Goal: Communication & Community: Answer question/provide support

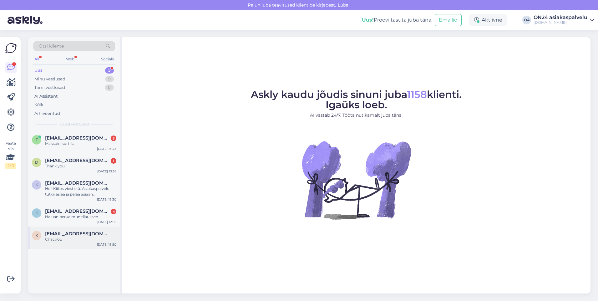
click at [72, 233] on span "[EMAIL_ADDRESS][DOMAIN_NAME]" at bounding box center [77, 234] width 65 height 6
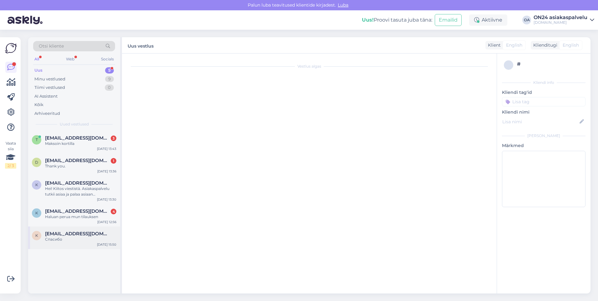
scroll to position [56, 0]
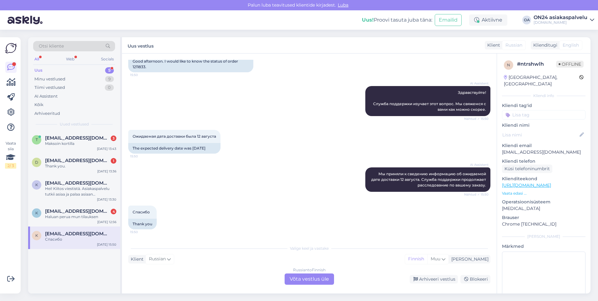
click at [318, 279] on div "Russian to Finnish Võta vestlus üle" at bounding box center [308, 278] width 49 height 11
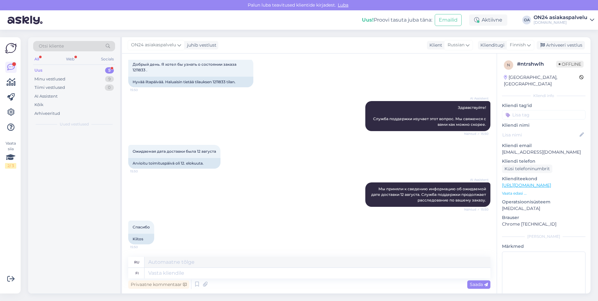
scroll to position [35, 0]
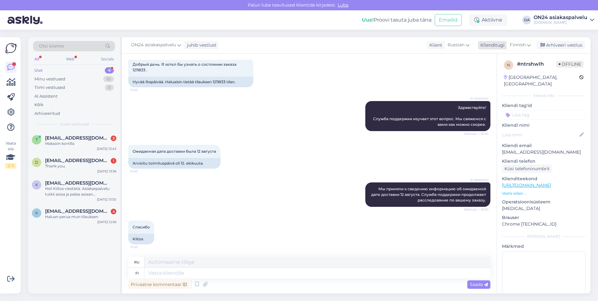
click at [516, 50] on div "Finnish" at bounding box center [520, 45] width 28 height 10
type input "est"
click at [493, 75] on link "Estonian" at bounding box center [505, 73] width 69 height 10
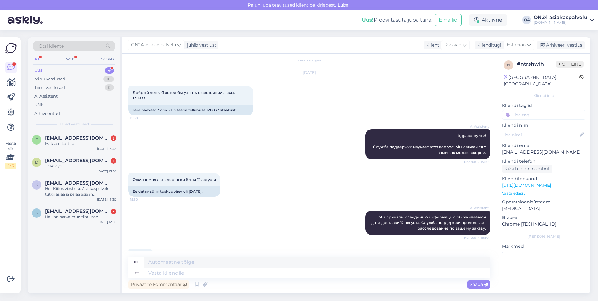
scroll to position [0, 0]
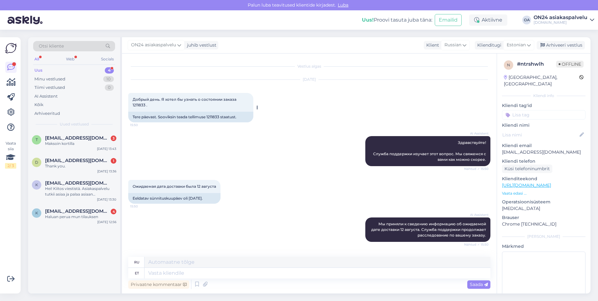
click at [215, 116] on div "Tere päevast. Sooviksin teada tellimuse 1211833 staatust." at bounding box center [190, 117] width 125 height 11
copy div "1211833"
click at [191, 165] on div "AI Assistent Здравствуйте! Служба поддержки изучает этот вопрос. Мы свяжемся с …" at bounding box center [309, 151] width 362 height 44
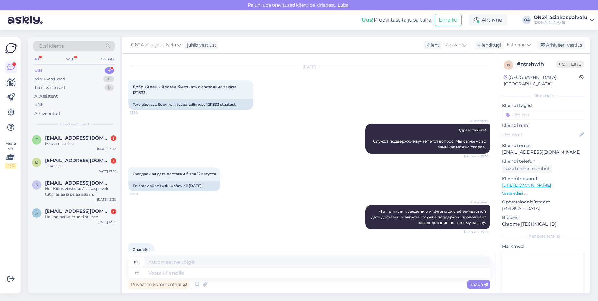
scroll to position [35, 0]
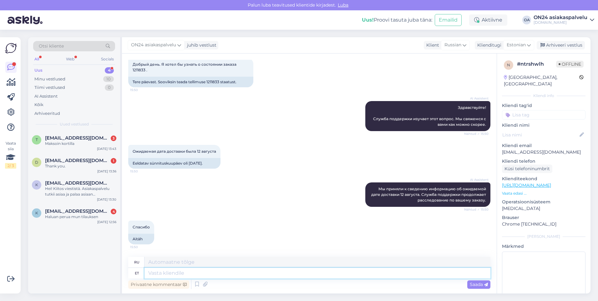
click at [157, 274] on textarea at bounding box center [317, 273] width 346 height 11
type textarea "Tere!"
type textarea "Привет!"
type textarea "Tere"
type textarea "Привет"
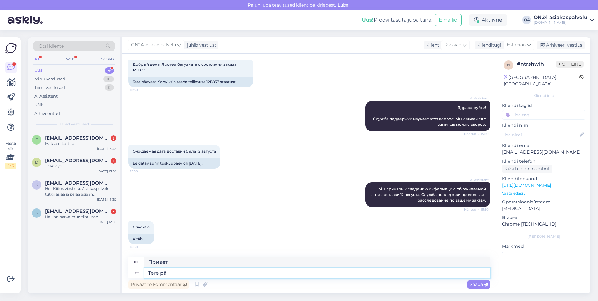
type textarea "[PERSON_NAME]"
type textarea "Доброе утро"
type textarea "Tere päevast"
type textarea "Добрый день"
type textarea "Tere päevast!"
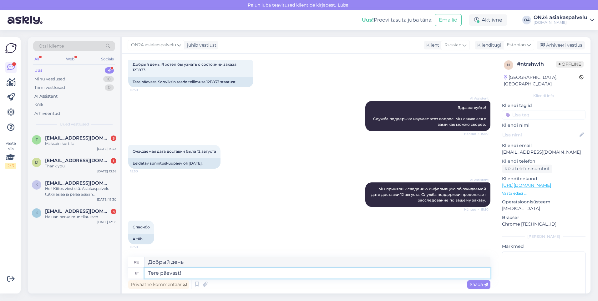
type textarea "Добрый день!"
paste textarea "Tilaus 1211833 luovutetaan Postin kuljetukselle [DATE]."
type textarea "Tere päevast! Tilaus 1211833 luovutetaan Postin kuljetukselle [DATE]."
type textarea "Добрый день! Заказ 1211833 будет передан в службу доставки Postin [DATE]."
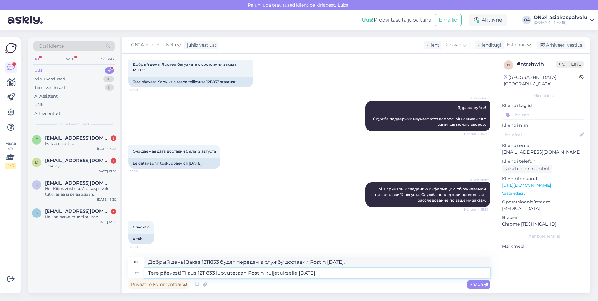
drag, startPoint x: 183, startPoint y: 273, endPoint x: 128, endPoint y: 272, distance: 55.6
click at [128, 272] on div "Vestlus algas [DATE] Добрый день. Я хотел бы узнать о состоянии заказа 1211833 …" at bounding box center [309, 173] width 374 height 240
type textarea "HeiTilaus 1211833 luovutetaan Postin kuljetukselle [DATE]."
type textarea "HeiTilaus 1211833 будет передан компании Postin transport [DATE]."
type textarea "Hei! Tilaus 1211833 luovutetaan Postin kuljetukselle [DATE]."
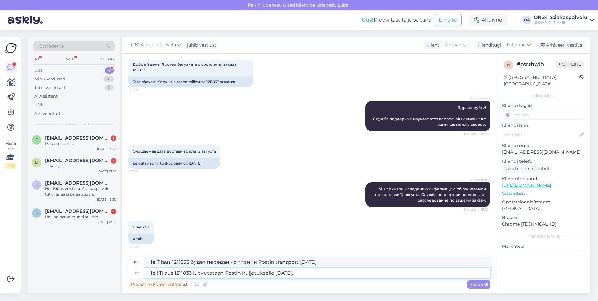
type textarea "Привет! Заказ 1211833 будет передан в службу доставки Postin [DATE]."
type textarea "Tere päevast! Tilaus 1211833 luovutetaan Postin kuljetukselle [DATE]."
type textarea "Добрый день! Заказ 1211833 будет передан в службу доставки Postin [DATE]."
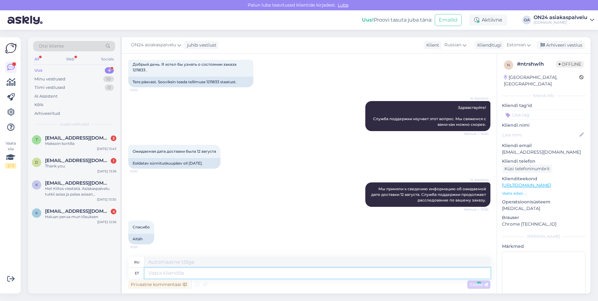
scroll to position [97, 0]
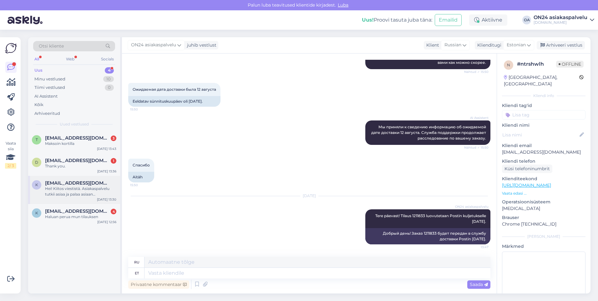
click at [96, 203] on div "[PERSON_NAME] [PERSON_NAME][EMAIL_ADDRESS][DOMAIN_NAME] Hei! Kiitos viestistä. …" at bounding box center [74, 190] width 92 height 28
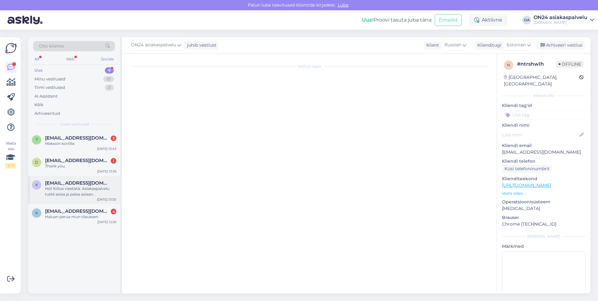
scroll to position [0, 0]
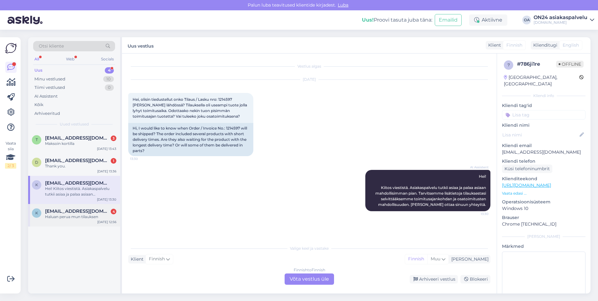
click at [93, 219] on div "Haluan perua mun tilauksen" at bounding box center [80, 217] width 71 height 6
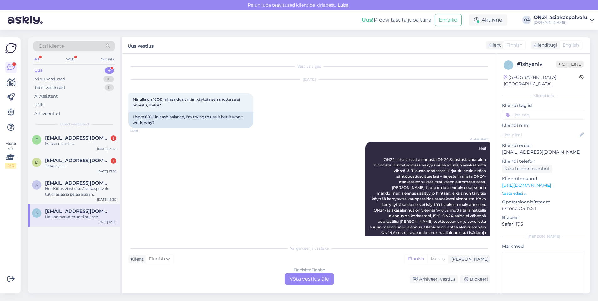
scroll to position [300, 0]
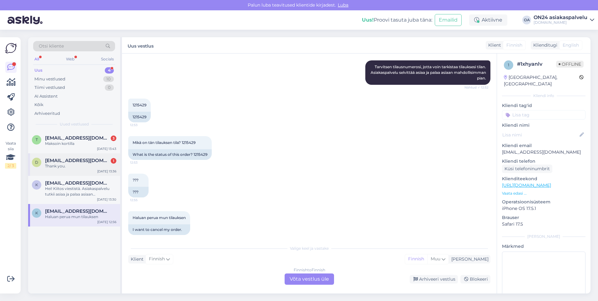
click at [97, 160] on span "[EMAIL_ADDRESS][DOMAIN_NAME]" at bounding box center [77, 161] width 65 height 6
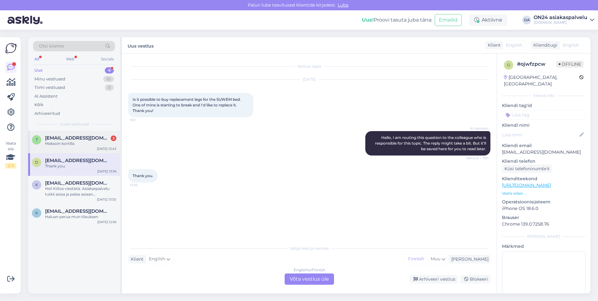
click at [98, 145] on div "Maksoin kortilla" at bounding box center [80, 144] width 71 height 6
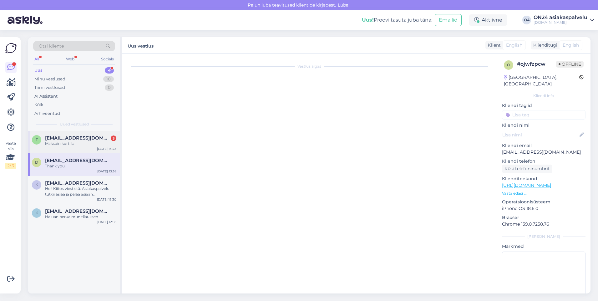
scroll to position [63, 0]
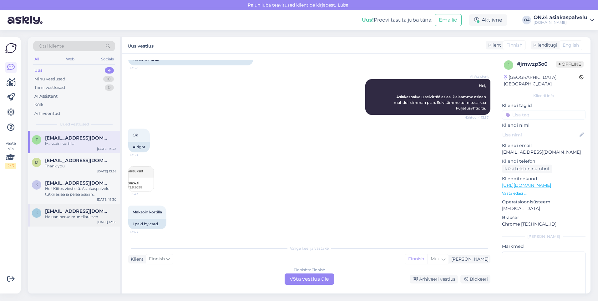
click at [88, 214] on div "Haluan perua mun tilauksen" at bounding box center [80, 217] width 71 height 6
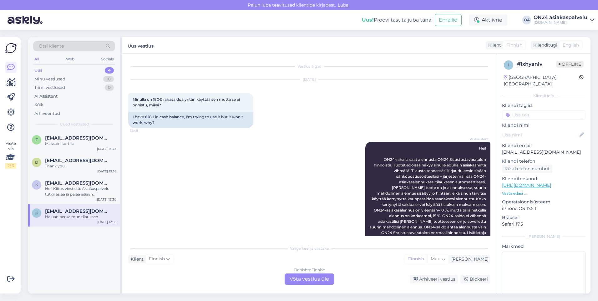
scroll to position [300, 0]
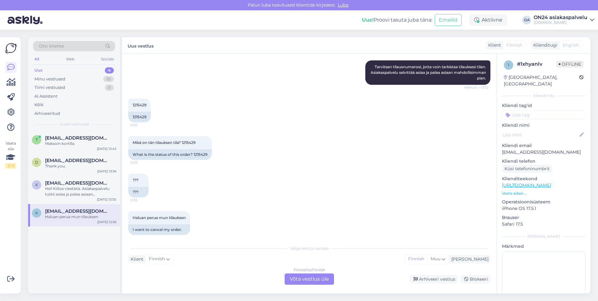
click at [319, 281] on div "Finnish to Finnish Võta vestlus üle" at bounding box center [308, 278] width 49 height 11
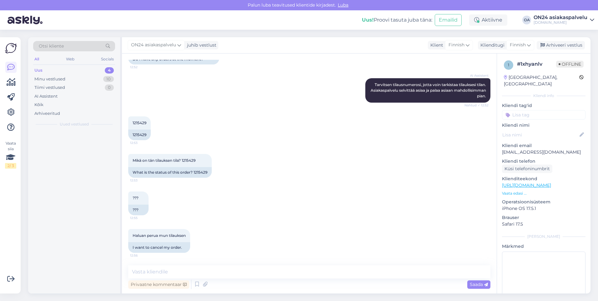
scroll to position [277, 0]
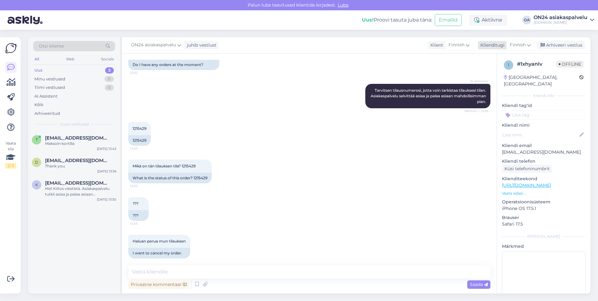
click at [523, 43] on span "Finnish" at bounding box center [517, 45] width 16 height 7
click at [489, 74] on link "Estonian" at bounding box center [505, 73] width 69 height 10
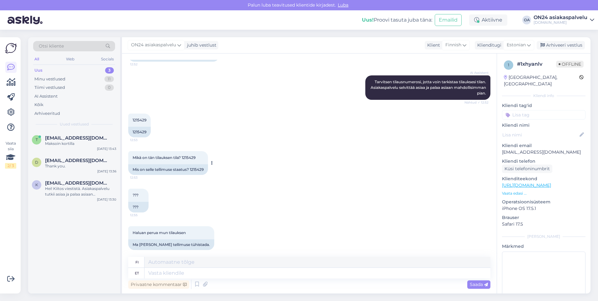
click at [198, 164] on div "Mis on selle tellimuse staatus? 1215429" at bounding box center [168, 169] width 80 height 11
copy div "1215429"
click at [172, 271] on textarea at bounding box center [317, 273] width 346 height 11
type textarea "Tere"
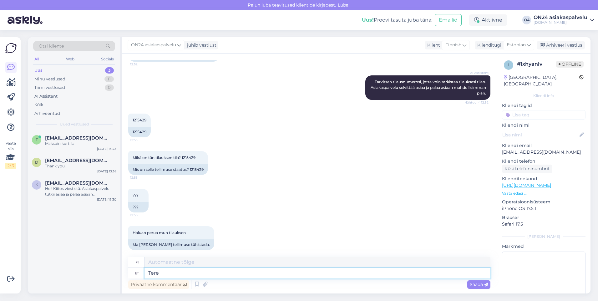
type textarea "Hei"
type textarea "Tere!"
type textarea "Hei!"
type textarea "Tere! 03.09 sa"
type textarea "Hei! 03.09"
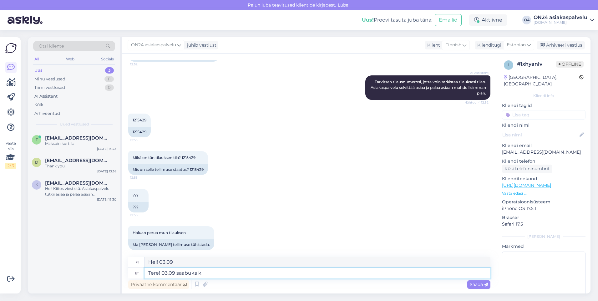
type textarea "Tere! 03.09 saabuks ka"
type textarea "Hei! 03.09 on tulossa"
type textarea "Tere! 03.09 saabuks [PERSON_NAME] m"
type textarea "Hei! Tavarat saapuvat 03.09"
type textarea "Tere! 03.09 saabuks [PERSON_NAME] meie l"
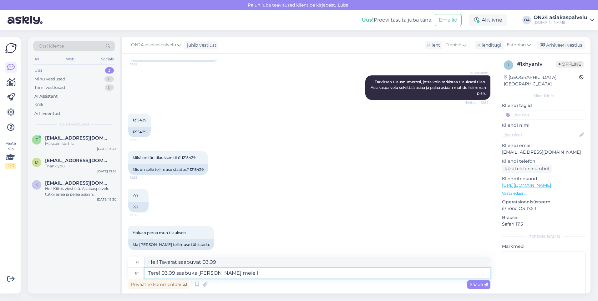
type textarea "Hei! Tavaramme saapuvat 03.09"
type textarea "Tere! 03.09 saabuks [PERSON_NAME] meie [PERSON_NAME]"
type textarea "Hei! Tavarat saapuvat varastollemme 03.09"
type textarea "Tere! 03.09 saabuks [PERSON_NAME] meie [PERSON_NAME]"
type textarea "Hei! Tavarat saapuvat varastollemme 03.09 ."
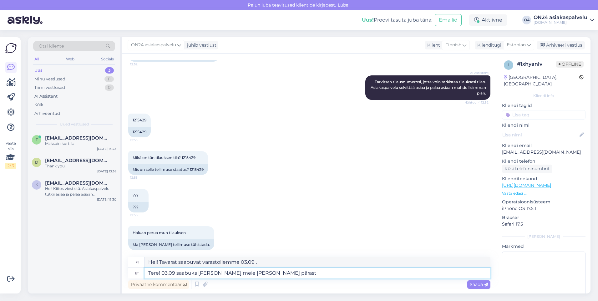
type textarea "Tere! 03.09 saabuks [PERSON_NAME] meie [PERSON_NAME] pärast"
type textarea "Hei! Tavarat saapuvat varastollemme 03.09 [PERSON_NAME] jälkeen"
type textarea "Tere! 03.09 saabuks [PERSON_NAME] meie [PERSON_NAME] [PERSON_NAME] toimetame"
type textarea "Hei! Tavarat saapuvat varastollemme 03.09 ja toimitamme ne sen jälkeen."
type textarea "Tere! 03.09 saabuks [PERSON_NAME] meie [PERSON_NAME] [PERSON_NAME] toimetame Te…"
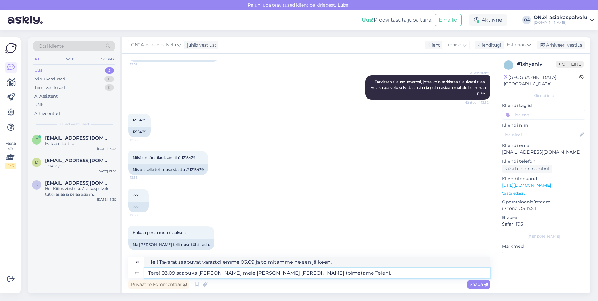
type textarea "Hei! Tavarat saapuvat varastollemme 03.09 ja toimitamme ne sinulle sen jälkeen."
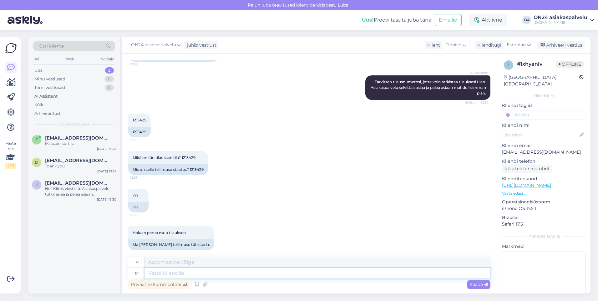
scroll to position [334, 0]
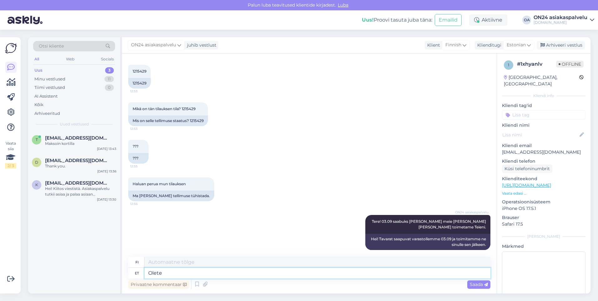
type textarea "Olete k"
type textarea "Olet"
type textarea "[PERSON_NAME], et"
type textarea "[PERSON_NAME]?"
type textarea "[PERSON_NAME], et s"
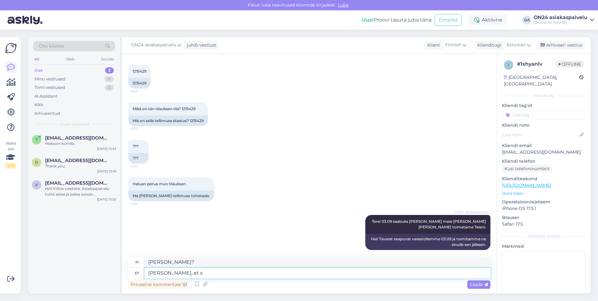
type textarea "[PERSON_NAME]"
type textarea "[PERSON_NAME], et soovite t"
type textarea "[PERSON_NAME] haluat?"
type textarea "[PERSON_NAME], et soovite tühistada?"
type textarea "Haluatko varmasti peruuttaa?"
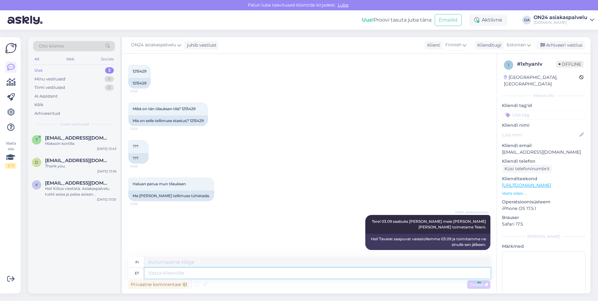
scroll to position [371, 0]
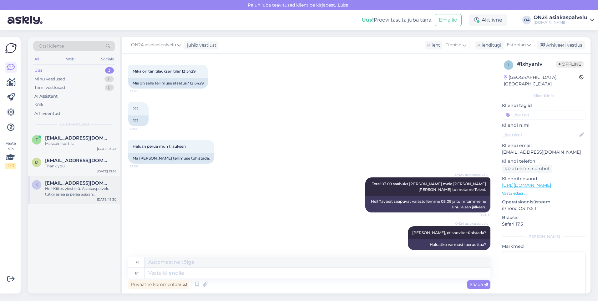
click at [60, 191] on div "Hei! Kiitos viestistä. Asiakaspalvelu tutkii asiaa ja palaa asiaan mahdollisimm…" at bounding box center [80, 191] width 71 height 11
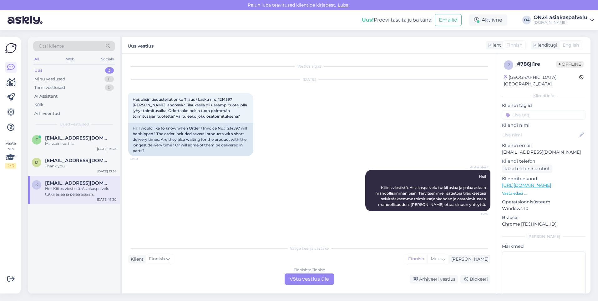
scroll to position [0, 0]
click at [232, 128] on div "Hi, I would like to know when Order / Invoice No.: 1214597 will be shipped? The…" at bounding box center [190, 139] width 125 height 33
copy div "1214597"
click at [314, 268] on div "Finnish to Finnish" at bounding box center [309, 270] width 32 height 6
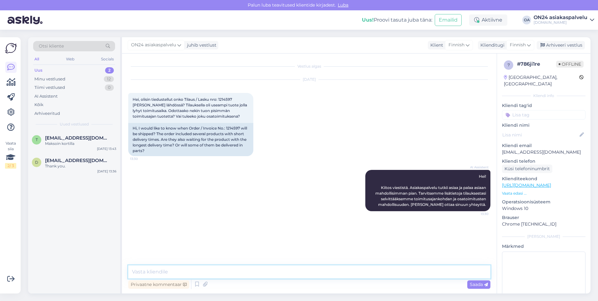
click at [241, 269] on textarea at bounding box center [309, 271] width 362 height 13
paste textarea "Tilaus 1214597 luovutetaan ON24 kuljetukselle [DATE], jonka jälkeen kuljetus il…"
type textarea "Hei! Tilaus 1214597 luovutetaan ON24 kuljetukselle [DATE], jonka jälkeen kuljet…"
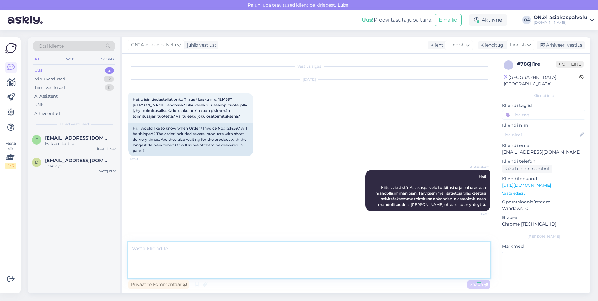
scroll to position [8, 0]
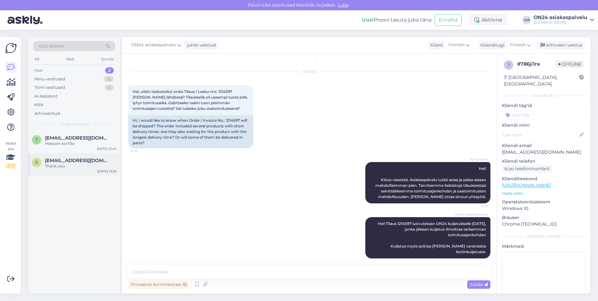
click at [88, 158] on span "[EMAIL_ADDRESS][DOMAIN_NAME]" at bounding box center [77, 161] width 65 height 6
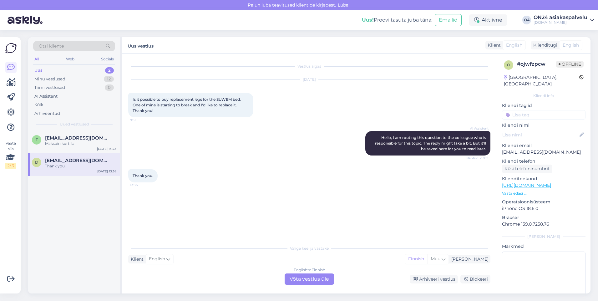
scroll to position [0, 0]
click at [531, 149] on p "[EMAIL_ADDRESS][DOMAIN_NAME]" at bounding box center [543, 152] width 83 height 7
copy p "[EMAIL_ADDRESS][DOMAIN_NAME]"
click at [314, 277] on div "English to Finnish Võta vestlus üle" at bounding box center [308, 278] width 49 height 11
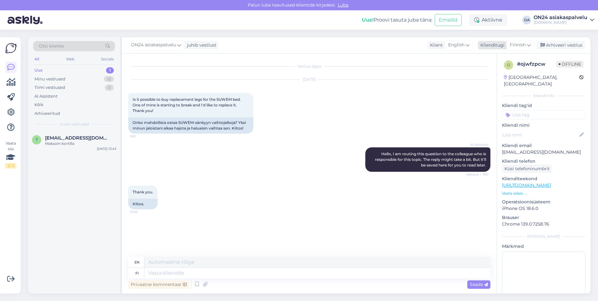
click at [520, 48] on span "Finnish" at bounding box center [517, 45] width 16 height 7
click at [496, 71] on link "Estonian" at bounding box center [505, 73] width 69 height 10
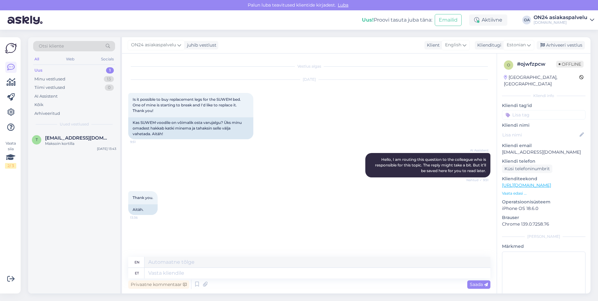
click at [174, 278] on div "Privaatne kommentaar Saada" at bounding box center [309, 284] width 362 height 12
click at [168, 276] on textarea at bounding box center [317, 273] width 346 height 11
type textarea "Tere!"
type textarea "Hello!"
type textarea "Tere! Mis on"
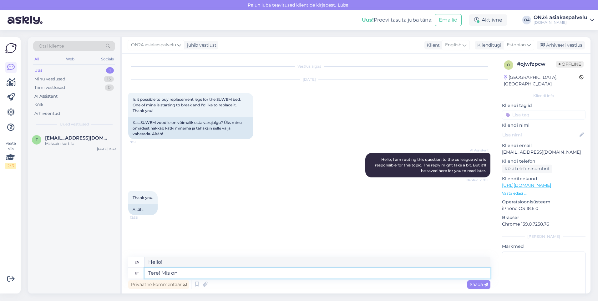
type textarea "Hello! What"
type textarea "Tere! Mis on te"
type textarea "Hello! What is it?"
type textarea "Tere! Mis on tellimuse"
type textarea "Hello! What is the order?"
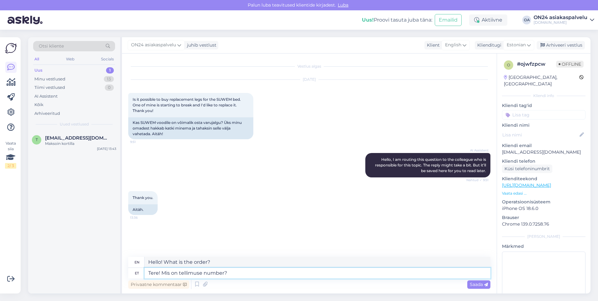
type textarea "Tere! Mis on tellimuse number?"
type textarea "Hello! What is the order number?"
type textarea "Tere! Mis on tellimuse number? Või t"
type textarea "Hello! What is the order number? Or"
type textarea "Tere! Mis on tellimuse number? Või toote ko"
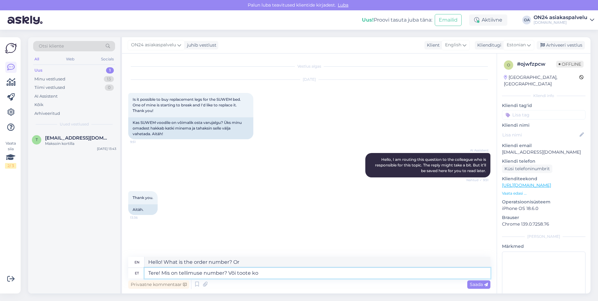
type textarea "Hello! What is the order number? Or the product number?"
type textarea "Tere! Mis on tellimuse number? Või toote kood?"
type textarea "Hello! What is the order number? Or the product code?"
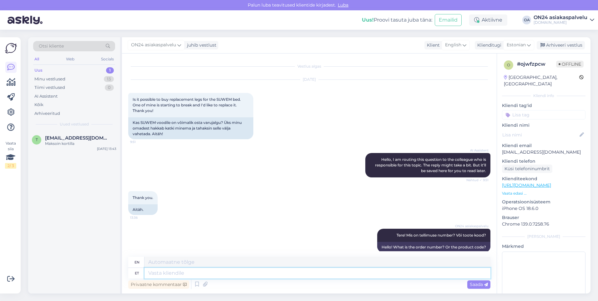
scroll to position [8, 0]
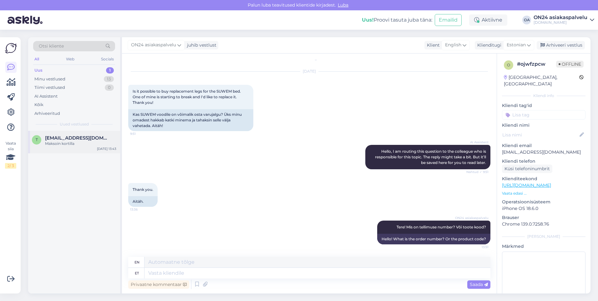
click at [63, 138] on span "[EMAIL_ADDRESS][DOMAIN_NAME]" at bounding box center [77, 138] width 65 height 6
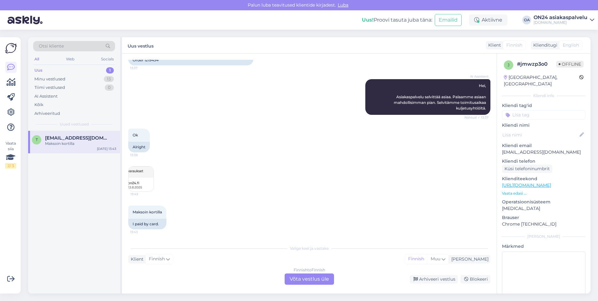
click at [142, 184] on img at bounding box center [140, 178] width 25 height 25
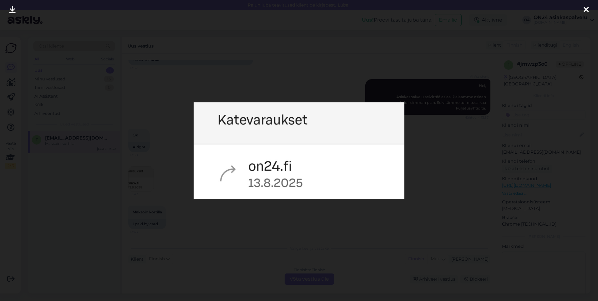
click at [246, 221] on div at bounding box center [299, 150] width 598 height 301
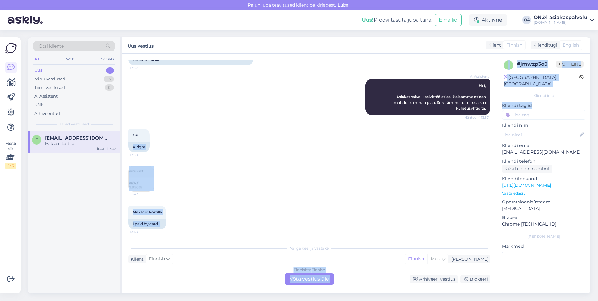
drag, startPoint x: 490, startPoint y: 140, endPoint x: 499, endPoint y: 103, distance: 37.3
click at [499, 103] on div "Vestlus algas [DATE] Hei kysyisin vielä milloin milloin valaisin lähtee postiin…" at bounding box center [356, 173] width 468 height 240
drag, startPoint x: 499, startPoint y: 103, endPoint x: 476, endPoint y: 140, distance: 43.4
click at [476, 141] on div "Ok 13:38 Alright" at bounding box center [309, 141] width 362 height 38
click at [488, 140] on div "Vestlus algas [DATE] Hei kysyisin vielä milloin milloin valaisin lähtee postiin…" at bounding box center [312, 148] width 368 height 176
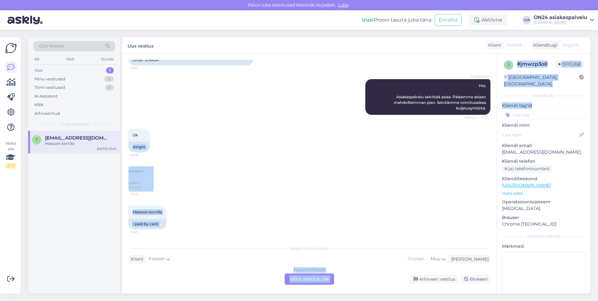
click at [461, 144] on div "Ok 13:38 Alright" at bounding box center [309, 141] width 362 height 38
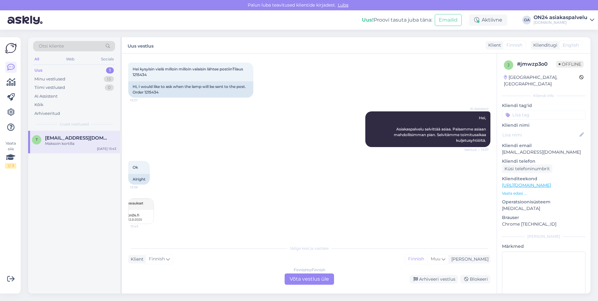
scroll to position [0, 0]
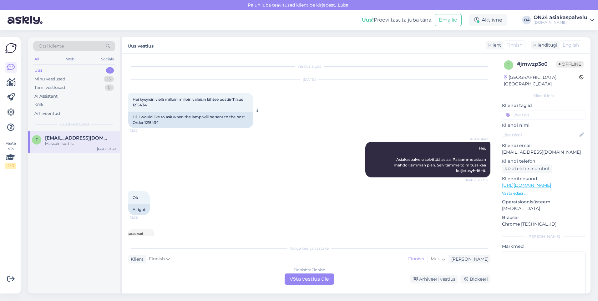
click at [148, 122] on div "Hi, I would like to ask when the lamp will be sent to the post. Order 1215434" at bounding box center [190, 120] width 125 height 16
copy div "1215434"
click at [164, 166] on div "AI Assistent [PERSON_NAME], Asiakaspalvelu selvittää asiaa. Palaamme asiaan mah…" at bounding box center [309, 159] width 362 height 49
click at [135, 234] on img at bounding box center [140, 241] width 25 height 25
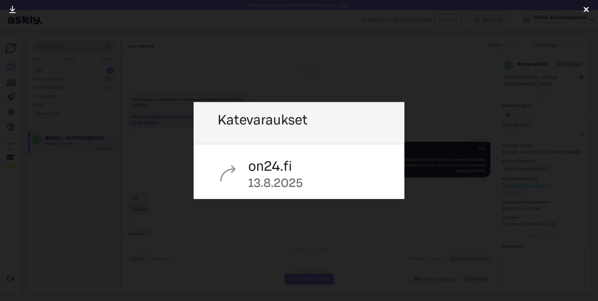
click at [243, 211] on div at bounding box center [299, 150] width 598 height 301
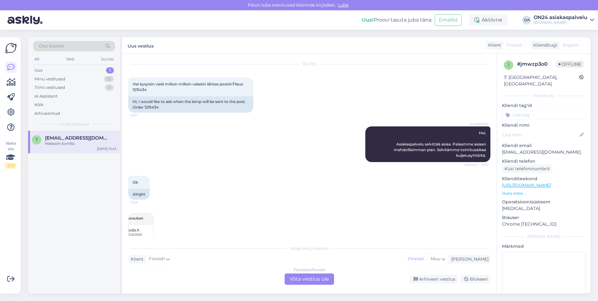
scroll to position [63, 0]
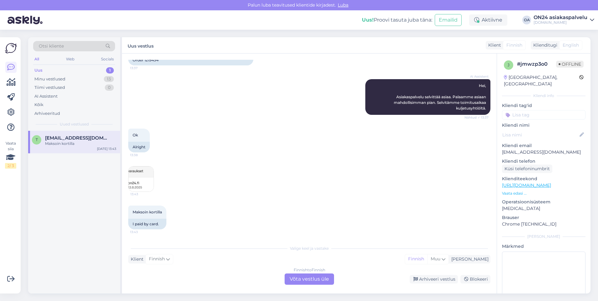
click at [305, 279] on div "Finnish to Finnish Võta vestlus üle" at bounding box center [308, 278] width 49 height 11
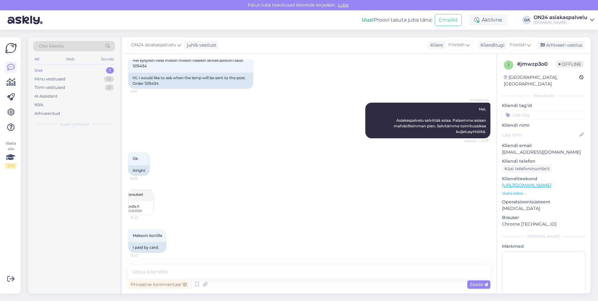
scroll to position [39, 0]
click at [515, 48] on span "Finnish" at bounding box center [517, 45] width 16 height 7
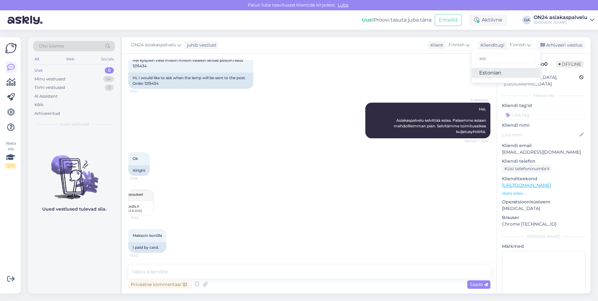
click at [483, 74] on link "Estonian" at bounding box center [505, 73] width 69 height 10
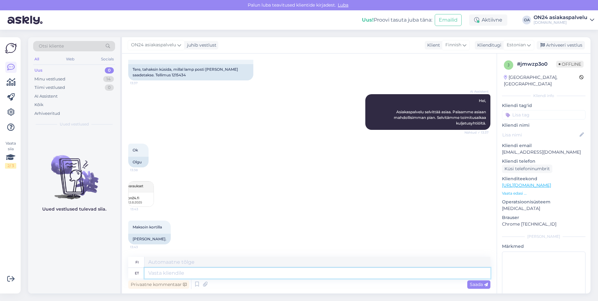
click at [178, 275] on textarea at bounding box center [317, 273] width 346 height 11
type textarea "Tere!"
type textarea "Hei!"
type textarea "Tere! Makset ei"
type textarea "Hei! [GEOGRAPHIC_DATA]"
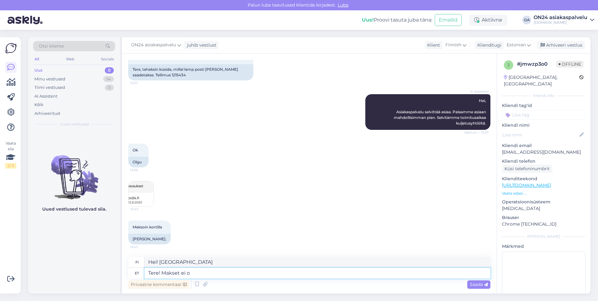
type textarea "Tere! Makset ei ol"
type textarea "Hei! Ei maksua"
type textarea "Tere! Makset ei ole la"
type textarea "Hei! Maksua ei ole."
type textarea "Tere! Makset ei ole laekunud mei"
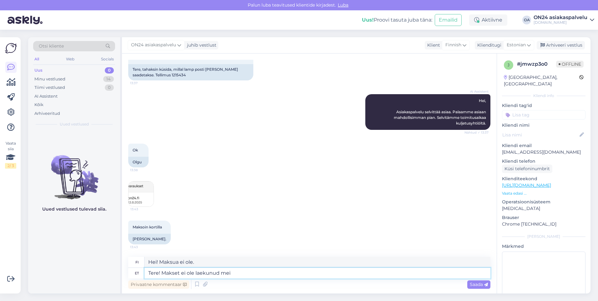
type textarea "Hei! Maksua ei ole vastaanotettu."
type textarea "Tere! Makset ei ole laekunud meile."
type textarea "Hei! Emme ole vastaanottaneet maksua."
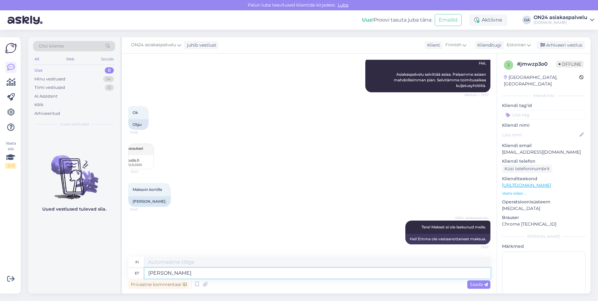
type textarea "Kui o"
type textarea "[PERSON_NAME]"
type textarea "[PERSON_NAME] olet"
type textarea "Kui [PERSON_NAME] s"
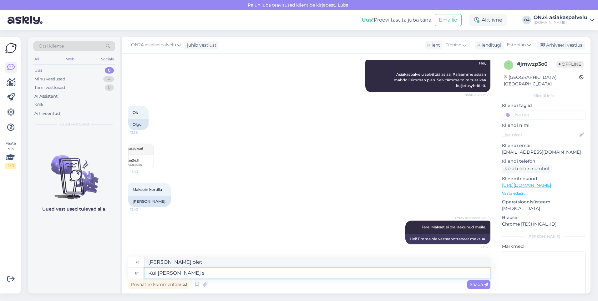
type textarea "[PERSON_NAME] olet maksu"
type textarea "Kui [PERSON_NAME] teinud siis pa"
type textarea "Kun olet suorittanut maksun"
type textarea "Kui [PERSON_NAME] teinud siis pal"
type textarea "Kun olet suorittanut maksun,"
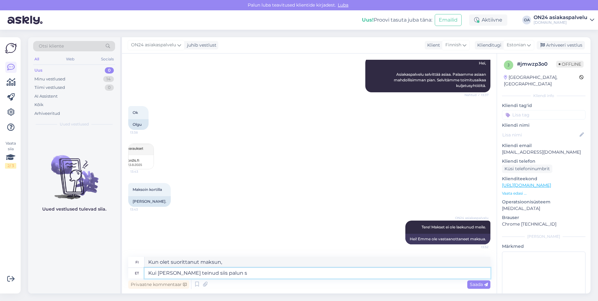
type textarea "Kui [PERSON_NAME] teinud siis palun sa"
type textarea "[PERSON_NAME] olet maksanut, ole hyvä ja"
type textarea "Kui [PERSON_NAME] teinud siis palun saatke mei"
type textarea "Kun olet suorittanut maksun, lähetä"
type textarea "Kui [PERSON_NAME] teinud siis palun saatke meile ma"
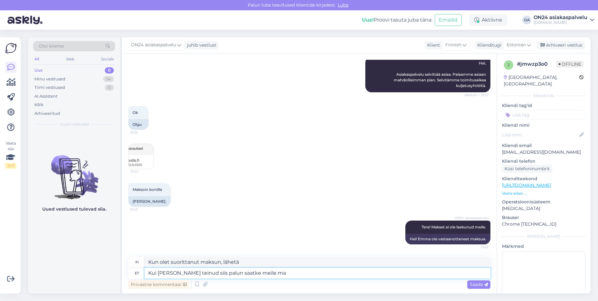
type textarea "Kun olet suorittanut maksun, lähetä meille"
type textarea "Kui [PERSON_NAME] teinud siis palun saatke meile maksekinnitus."
type textarea "[PERSON_NAME] olet suorittanut maksun, lähetä meille maksuvahvistus."
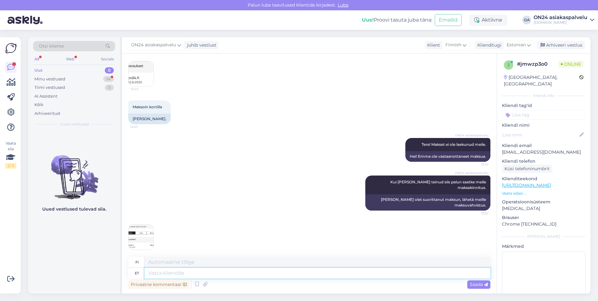
scroll to position [205, 0]
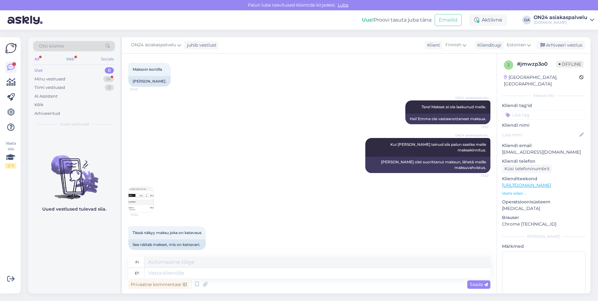
click at [141, 192] on img at bounding box center [140, 199] width 25 height 25
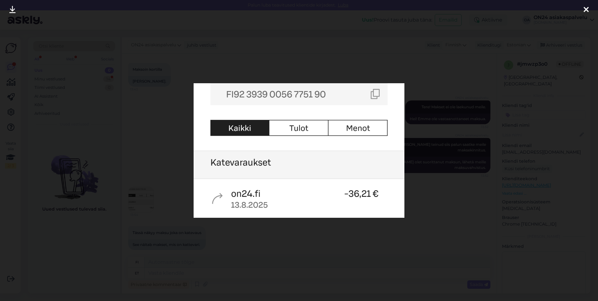
click at [171, 121] on div at bounding box center [299, 150] width 598 height 301
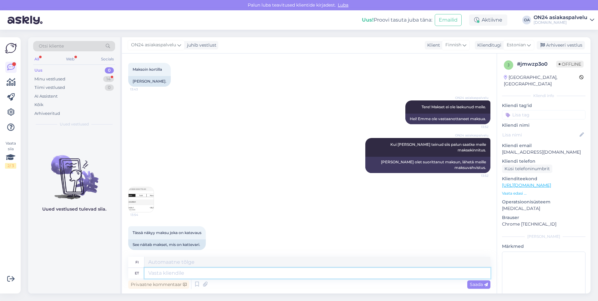
click at [173, 269] on textarea at bounding box center [317, 273] width 346 height 11
type textarea "Tänud!"
type textarea "Kiitos!"
type textarea "Tänud! Peatselt s"
type textarea "Kiitos! Tulossa pian"
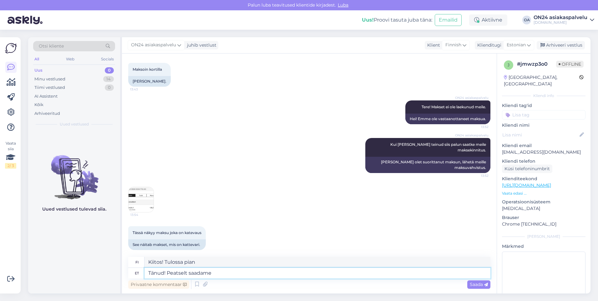
type textarea "Tänud! Peatselt saadame"
type textarea "Kiitos! Lähetämme sen pian."
type textarea "Tänud! Peatselt saadame Teile tel"
type textarea "Kiitos! Lähetämme sen sinulle pian."
type textarea "Tänud! Peatselt saadame Teile tellimuse k"
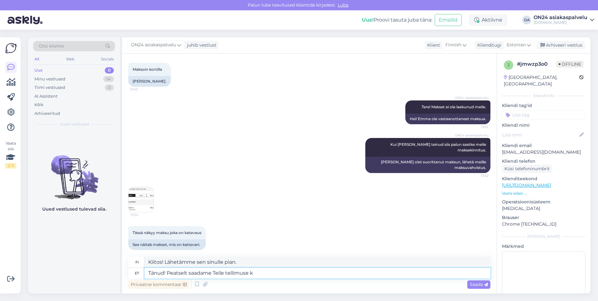
type textarea "Kiitos! Lähetämme tilauksesi pian."
type textarea "Tänud! Peatselt saadame Teile tellimuse kinnituse."
type textarea "Kiitos! Lähetämme sinulle tilausvahvistuksen pian."
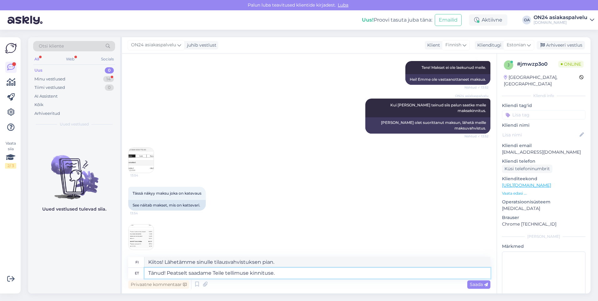
scroll to position [282, 0]
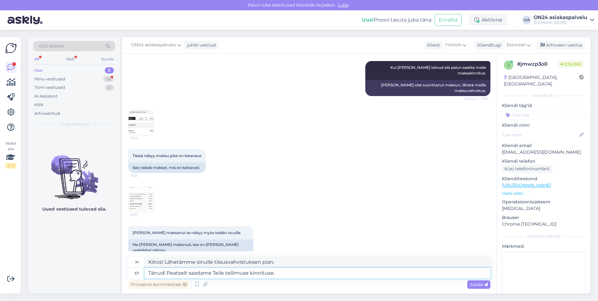
click at [173, 269] on textarea "Tänud! Peatselt saadame Teile tellimuse kinnituse." at bounding box center [317, 273] width 346 height 11
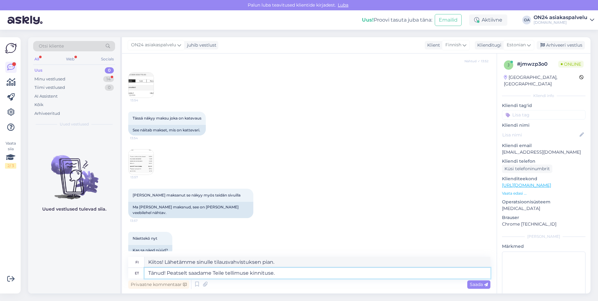
click at [173, 269] on textarea "Tänud! Peatselt saadame Teile tellimuse kinnituse." at bounding box center [317, 273] width 346 height 11
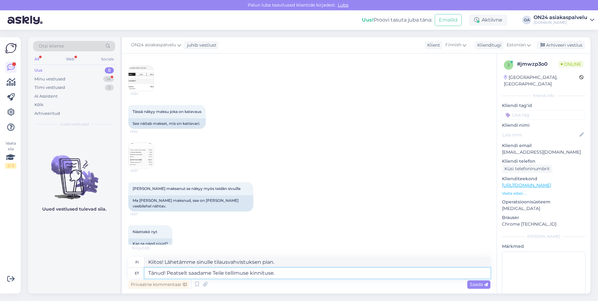
drag, startPoint x: 173, startPoint y: 269, endPoint x: 303, endPoint y: 276, distance: 130.5
click at [303, 276] on textarea "Tänud! Peatselt saadame Teile tellimuse kinnituse." at bounding box center [317, 273] width 346 height 11
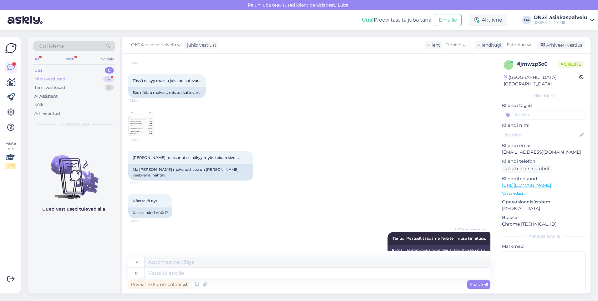
click at [77, 78] on div "Minu vestlused 14" at bounding box center [74, 79] width 82 height 9
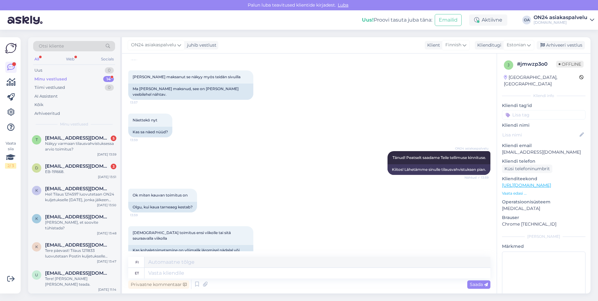
scroll to position [556, 0]
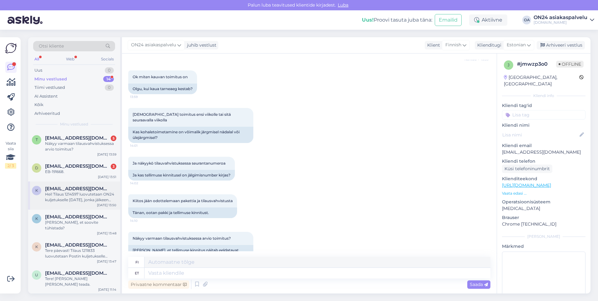
click at [88, 197] on div "Hei! Tilaus 1214597 luovutetaan ON24 kuljetukselle [DATE], jonka jälkeen kuljet…" at bounding box center [80, 196] width 71 height 11
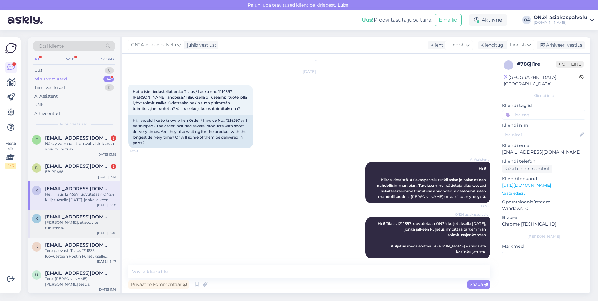
click at [61, 220] on div "[PERSON_NAME], et soovite tühistada?" at bounding box center [80, 224] width 71 height 11
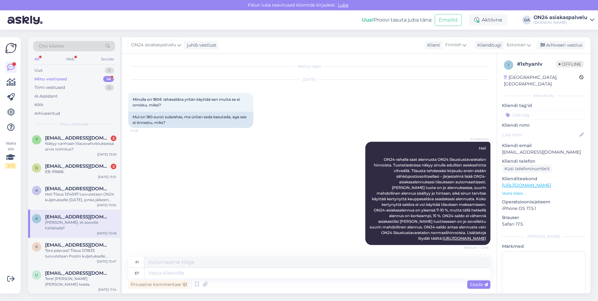
scroll to position [371, 0]
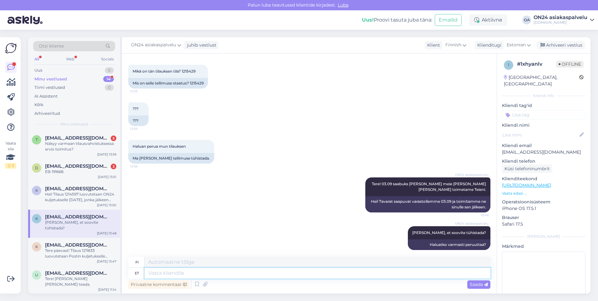
click at [160, 273] on textarea at bounding box center [317, 273] width 346 height 11
type textarea "Tere"
type textarea "Hei"
type textarea "Tere."
type textarea "Hei."
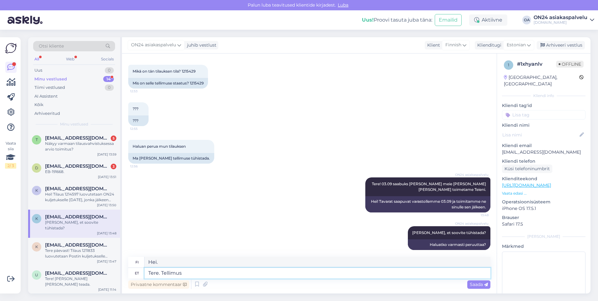
type textarea "Tere. Tellimus t"
type textarea "Hei. Tilaa"
type textarea "Tere. Tellimus tühista"
type textarea "Hei. Peruuta tilaus"
type textarea "Tere. Tellimus"
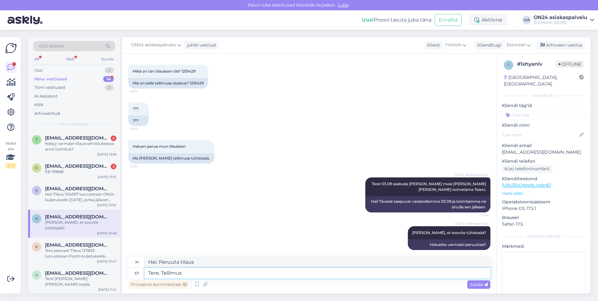
type textarea "Hei. Tilaa"
type textarea "Tere. Tä"
type textarea "Hei."
type textarea "Tere. Täname k"
type textarea "Hei. Kiitos."
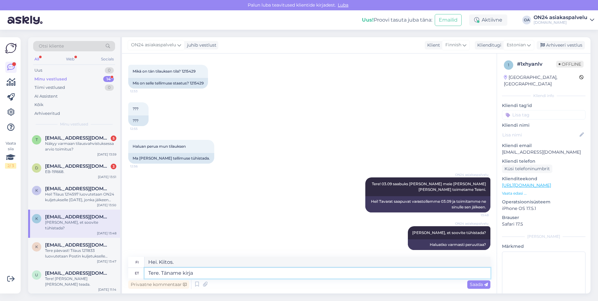
type textarea "Tere. Täname kirja e"
type textarea "Hei. Kiitos kirjeestä."
type textarea "Tere. Täname kirja eest"
type textarea "Hei. Kiitos kirjeestäsi."
type textarea "Tere. Täname kirja eest!"
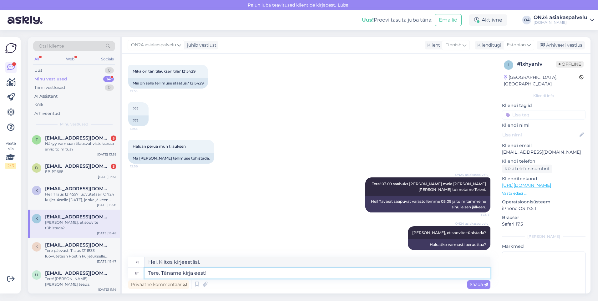
type textarea "Hei. Kiitos kirjeestäsi!"
type textarea "Tere. Täname kirja eest! Tellimus t"
type textarea "Hei. Kiitos kirjeestäsi! Tilaus"
type textarea "Tere. Täname kirja eest! Tellimus tühistatud."
type textarea "Hei. Kiitos kirjeestäsi! Tilaus peruttu."
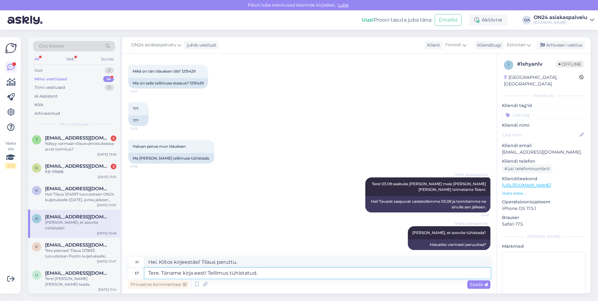
drag, startPoint x: 267, startPoint y: 274, endPoint x: 146, endPoint y: 258, distance: 122.6
click at [146, 258] on div "fi Hei. Kiitos kirjeestäsi! Tilaus peruttu. et Tere. Täname kirja eest! Tellimu…" at bounding box center [309, 268] width 362 height 22
click at [246, 260] on textarea "Hei. Kiitos kirjeestäsi! Tilaus peruttu." at bounding box center [317, 262] width 346 height 11
drag, startPoint x: 246, startPoint y: 260, endPoint x: 160, endPoint y: 262, distance: 85.6
click at [160, 262] on textarea "Hei. Kiitos kirjeestäsi! Tilaus peruttu." at bounding box center [317, 262] width 346 height 11
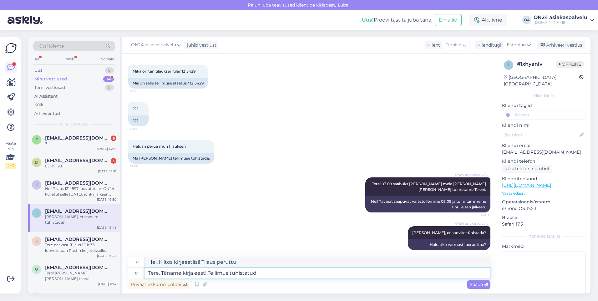
click at [258, 269] on textarea "Tere. Täname kirja eest! Tellimus tühistatud." at bounding box center [317, 273] width 346 height 11
drag, startPoint x: 266, startPoint y: 269, endPoint x: 162, endPoint y: 274, distance: 104.5
click at [162, 274] on textarea "Tere. Täname kirja eest! Tellimus tühistatud." at bounding box center [317, 273] width 346 height 11
click at [270, 273] on textarea "Tere. Täname kirja eest! Tellimus tühistatud." at bounding box center [317, 273] width 346 height 11
drag, startPoint x: 259, startPoint y: 272, endPoint x: 208, endPoint y: 268, distance: 51.5
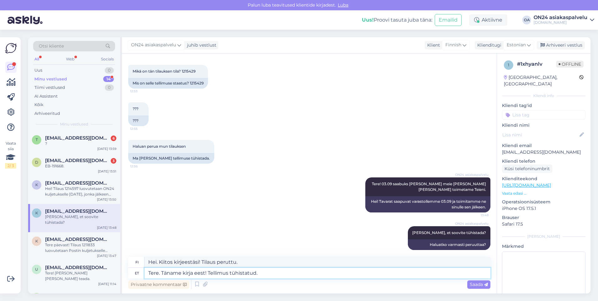
click at [208, 268] on textarea "Tere. Täname kirja eest! Tellimus tühistatud." at bounding box center [317, 273] width 346 height 11
type textarea "Tere. Täname kirja eest! Hetkel me"
type textarea "Hei. Kiitos kirjeestäsi! Tällä hetkellä"
type textarea "Tere. Täname kirja eest! Hetkel meile mak"
type textarea "Hei. Kiitos kirjeestäsi! Olemme tällä hetkellä"
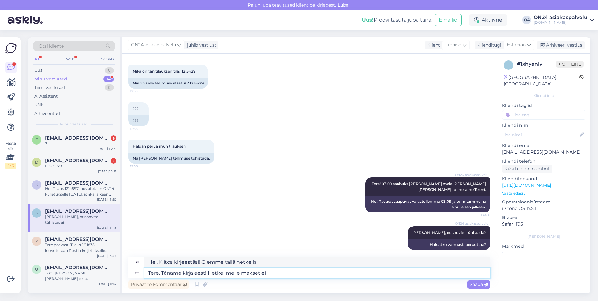
type textarea "Tere. Täname kirja eest! Hetkel meile makset ei"
type textarea "Hei. Kiitos kirjeestäsi! Maksu on parhaillaan vastaanotossa."
type textarea "Tere. Täname kirja eest! Hetkel meile makset ei ol"
type textarea "Hei. Kiitos kirjeestäsi! Emme tällä hetkellä vastaanota maksuja."
type textarea "Tere. Täname kirja eest! Hetkel meile makset ei ole la"
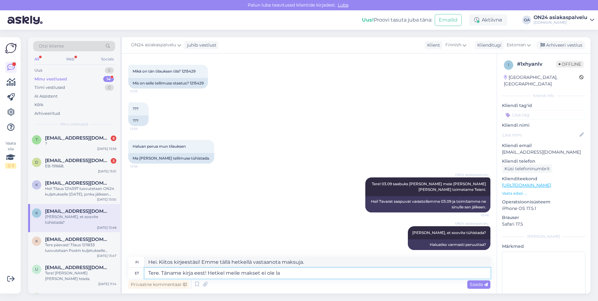
type textarea "Hei. Kiitos kirjeestäsi! Emme tällä hetkellä saa maksuja."
type textarea "Tere. Täname kirja eest! Hetkel meile makset ei ole laekunud."
type textarea "Hei. Kiitos kirjeestäsi! Emme ole saaneet maksua tällä hetkellä."
type textarea "Tere. Täname kirja eest! Hetkel meile makset ei ole laekunud. Jah so"
type textarea "Hei. Kiitos kirjeestäsi! Emme ole saaneet maksua tällä hetkellä. [GEOGRAPHIC_DA…"
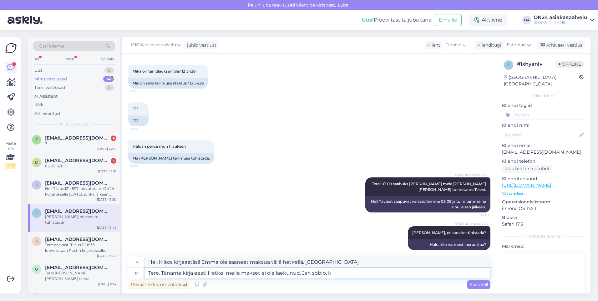
type textarea "Tere. Täname kirja eest! Hetkel meile makset ei ole laekunud. Jah sobib, ku"
type textarea "Hei. Kiitos kirjeestäsi! Emme ole saaneet maksua tällä hetkellä. Kyllä, se on o…"
type textarea "Tere. Täname kirja eest! Hetkel meile makset ei ole laekunud. Jah sobib, kui t"
type textarea "Hei. Kiitos kirjeestäsi! Emme ole tällä hetkellä saaneet maksua. Kyllä, se on o…"
type textarea "Tere. Täname kirja eest! Hetkel meile makset ei ole laekunud. Jah sobib, kui ta…"
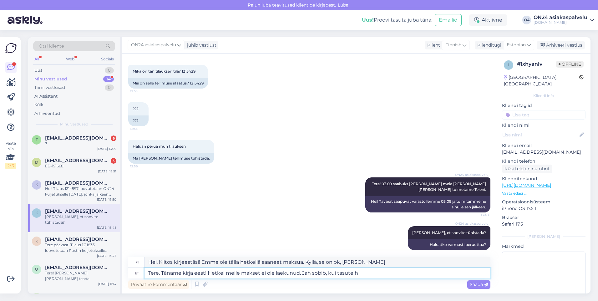
type textarea "Hei. Kiitos kirjeestäsi! Emme ole tällä hetkellä saaneet maksua. Kyllä, se on o…"
type textarea "Tere. Täname kirja eest! Hetkel meile makset ei ole laekunud. Jah sobib, kui ta…"
type textarea "Hei. Kiitos kirjeestäsi! Emme ole tällä hetkellä saaneet maksua. Kyllä, [PERSON…"
type textarea "Tere. Täname kirja eest! Hetkel meile makset ei ole laekunud. Jah sobib, kui ta…"
type textarea "Hei. Kiitos kirjeestäsi! Emme ole tällä hetkellä saaneet maksua. Kyllä, [PERSON…"
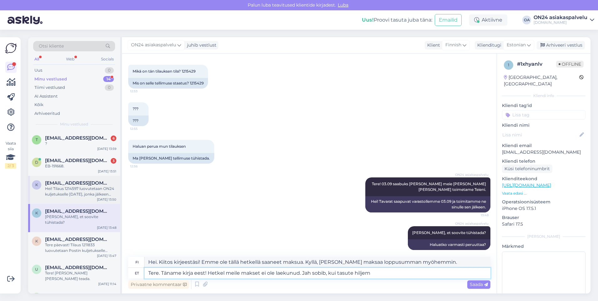
type textarea "Tere. Täname kirja eest! Hetkel meile makset ei ole laekunud. Jah sobib, kui ta…"
type textarea "Hei. Kiitos kirjeestäsi! Emme ole tällä hetkellä saaneet maksua. Kyllä, [PERSON…"
type textarea "Tere. Täname kirja eest! Hetkel meile makset ei ole laekunud. Jah sobib, kui ta…"
type textarea "Hei. Kiitos kirjeestäsi! Emme ole tällä hetkellä saaneet maksua. Kyllä, se on o…"
type textarea "Tere. Täname kirja eest! Hetkel meile makset ei ole laekunud. Jah sobib, kui ta…"
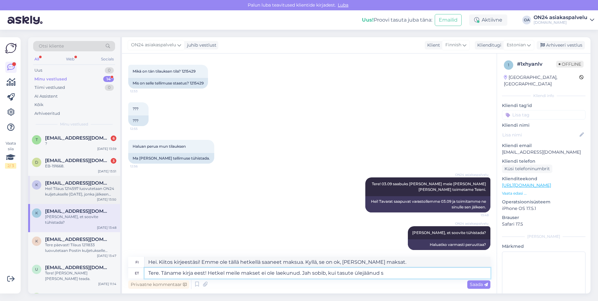
type textarea "Hei. Kiitos kirjeestäsi! Emme ole tällä hetkellä saaneet maksua. Kyllä, [PERSON…"
type textarea "Tere. Täname kirja eest! Hetkel meile makset ei ole laekunud. Jah sobib, kui ta…"
type textarea "Hei. Kiitos kirjeestäsi! Emme ole tällä hetkellä saaneet maksua. Kyllä, [PERSON…"
type textarea "Tere. Täname kirja eest! Hetkel meile makset ei ole laekunud. Jah sobib, kui ta…"
type textarea "Hei. Kiitos kirjeestäsi! Emme ole tällä hetkellä saaneet maksua. Kyllä, [PERSON…"
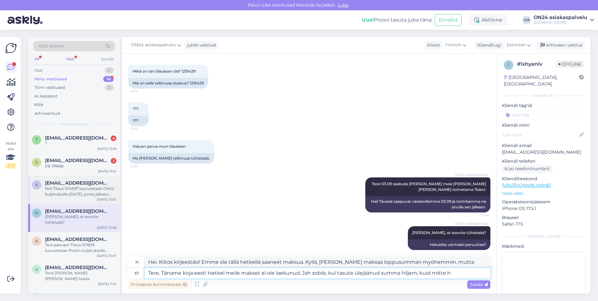
type textarea "Tere. Täname kirja eest! Hetkel meile makset ei ole laekunud. Jah sobib, kui ta…"
type textarea "Hei. Kiitos kirjeestäsi! Emme ole tällä hetkellä saaneet maksua. Kyllä, [PERSON…"
type textarea "Tere. Täname kirja eest! Hetkel meile makset ei ole laekunud. Jah sobib, kui ta…"
type textarea "Hei. Kiitos kirjeestäsi! Emme ole tällä hetkellä saaneet maksua. Kyllä, [PERSON…"
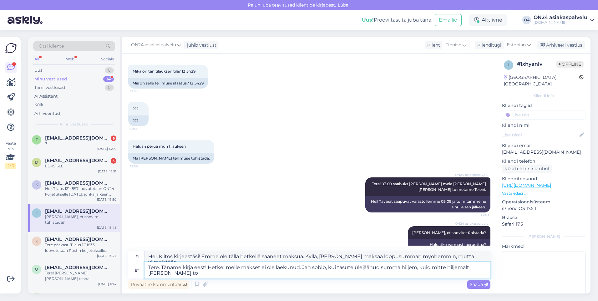
type textarea "Tere. Täname kirja eest! Hetkel meile makset ei ole laekunud. Jah sobib, kui ta…"
type textarea "Hei. Kiitos kirjeestäsi! Emme ole tällä hetkellä saaneet maksua. Kyllä, [PERSON…"
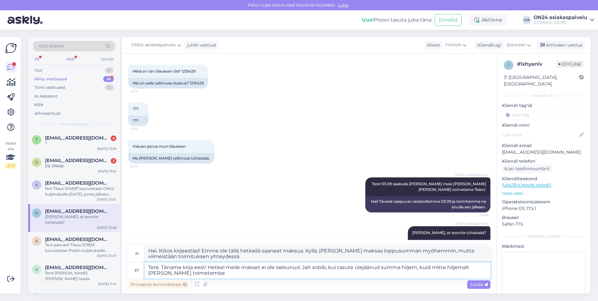
type textarea "Tere. Täname kirja eest! Hetkel meile makset ei ole laekunud. Jah sobib, kui ta…"
type textarea "Hei. Kiitos kirjeestäsi! Emme ole tällä hetkellä saaneet maksua. Kyllä, [PERSON…"
drag, startPoint x: 227, startPoint y: 275, endPoint x: 163, endPoint y: 267, distance: 64.3
click at [162, 268] on textarea "Tere. Täname kirja eest! Hetkel meile makset ei ole laekunud. Jah sobib, kui ta…" at bounding box center [317, 270] width 346 height 16
click at [160, 249] on textarea "Hei. Kiitos kirjeestäsi! Emme ole tällä hetkellä saaneet maksua. Kyllä, [PERSON…" at bounding box center [317, 253] width 346 height 16
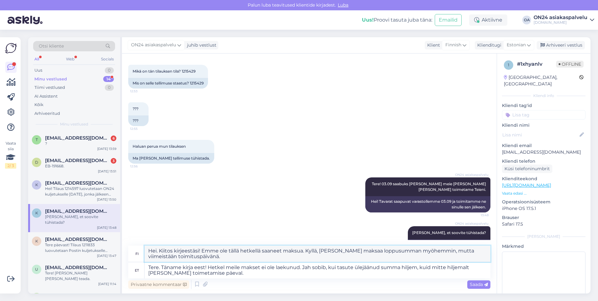
drag, startPoint x: 159, startPoint y: 249, endPoint x: 199, endPoint y: 264, distance: 42.6
click at [199, 264] on div "fi Hei. Kiitos kirjeestäsi! Emme ole tällä hetkellä saaneet maksua. Kyllä, [PER…" at bounding box center [309, 261] width 362 height 33
drag, startPoint x: 208, startPoint y: 267, endPoint x: 225, endPoint y: 277, distance: 20.0
click at [225, 277] on textarea "Tere. Täname kirja eest! Hetkel meile makset ei ole laekunud. Jah sobib, kui ta…" at bounding box center [317, 270] width 346 height 16
type textarea "Tere. Täname kirja eest!"
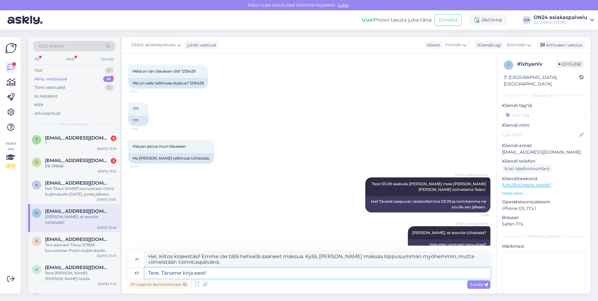
type textarea "Hei. Kiitos kirjeestäsi!"
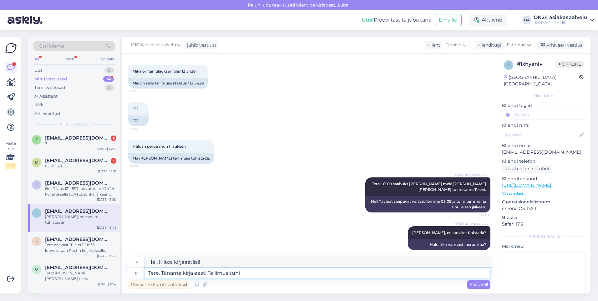
type textarea "Tere. Täname kirja eest! Tellimus tühis"
type textarea "Hei. Kiitos kirjeestäsi! Tilaus"
type textarea "Tere. Täname kirja eest! Tellimus tühistatud."
type textarea "Hei. Kiitos kirjeestäsi! Tilaus peruttu."
type textarea "Tere. Täname kirja eest! Tellimus tühistatud. Mis"
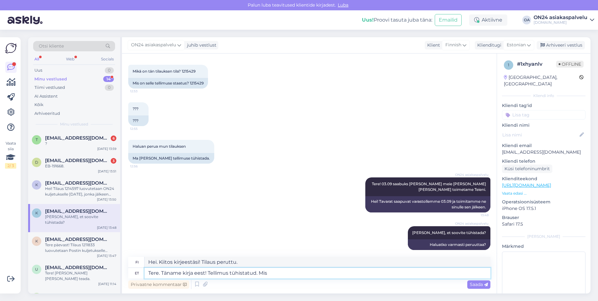
type textarea "Hei. Kiitos kirjeestäsi! Tilaus peruttu. Mitä"
type textarea "Tere. Täname kirja eest! Tellimus tühistatud. Mis põhjusel soo"
type textarea "Hei. Kiitos kirjeestäsi! Tilaus on peruttu. Mistä syystä?"
type textarea "Tere. Täname kirja eest! Tellimus tühistatud. Mis põhjusel soovite tü"
type textarea "Hei. Kiitos kirjeestäsi! Tilaus on peruttu. Mistä syystä haluat peruuttaa sen?"
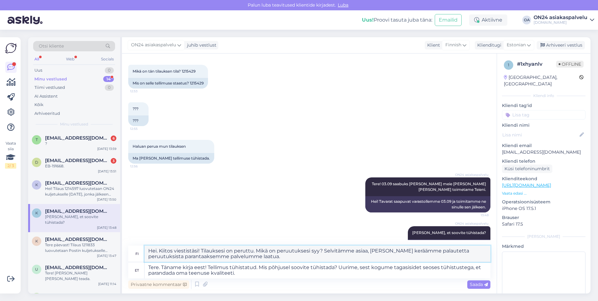
drag, startPoint x: 201, startPoint y: 250, endPoint x: 227, endPoint y: 251, distance: 26.3
click at [228, 251] on textarea "Hei. Kiitos viestistäsi! Tilauksesi on peruttu. Mikä on peruutuksesi syy? Selvi…" at bounding box center [317, 253] width 346 height 16
drag, startPoint x: 160, startPoint y: 250, endPoint x: 250, endPoint y: 258, distance: 91.0
click at [250, 258] on textarea "Hei. Kiitos viestistäsi! Tilauksesi on peruttu. Mikä on peruutuksesi syy? Selvi…" at bounding box center [317, 253] width 346 height 16
click at [72, 148] on div "t [EMAIL_ADDRESS][DOMAIN_NAME] 7 Hei [DATE] 13:59" at bounding box center [74, 142] width 92 height 23
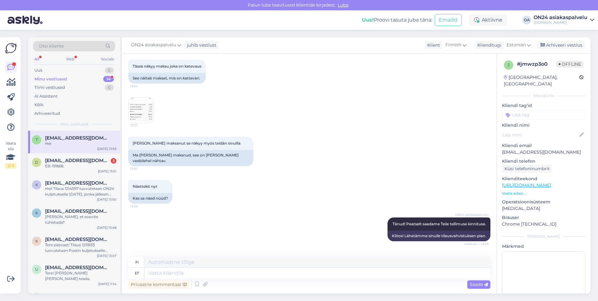
scroll to position [511, 0]
